Goal: Task Accomplishment & Management: Manage account settings

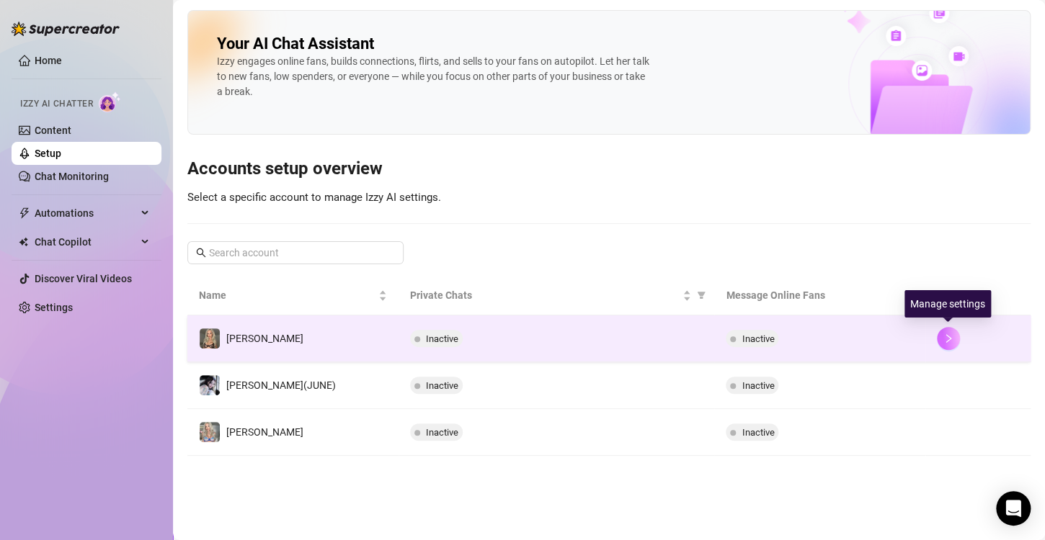
click at [949, 340] on icon "right" at bounding box center [948, 339] width 10 height 10
